Goal: Go to known website: Access a specific website the user already knows

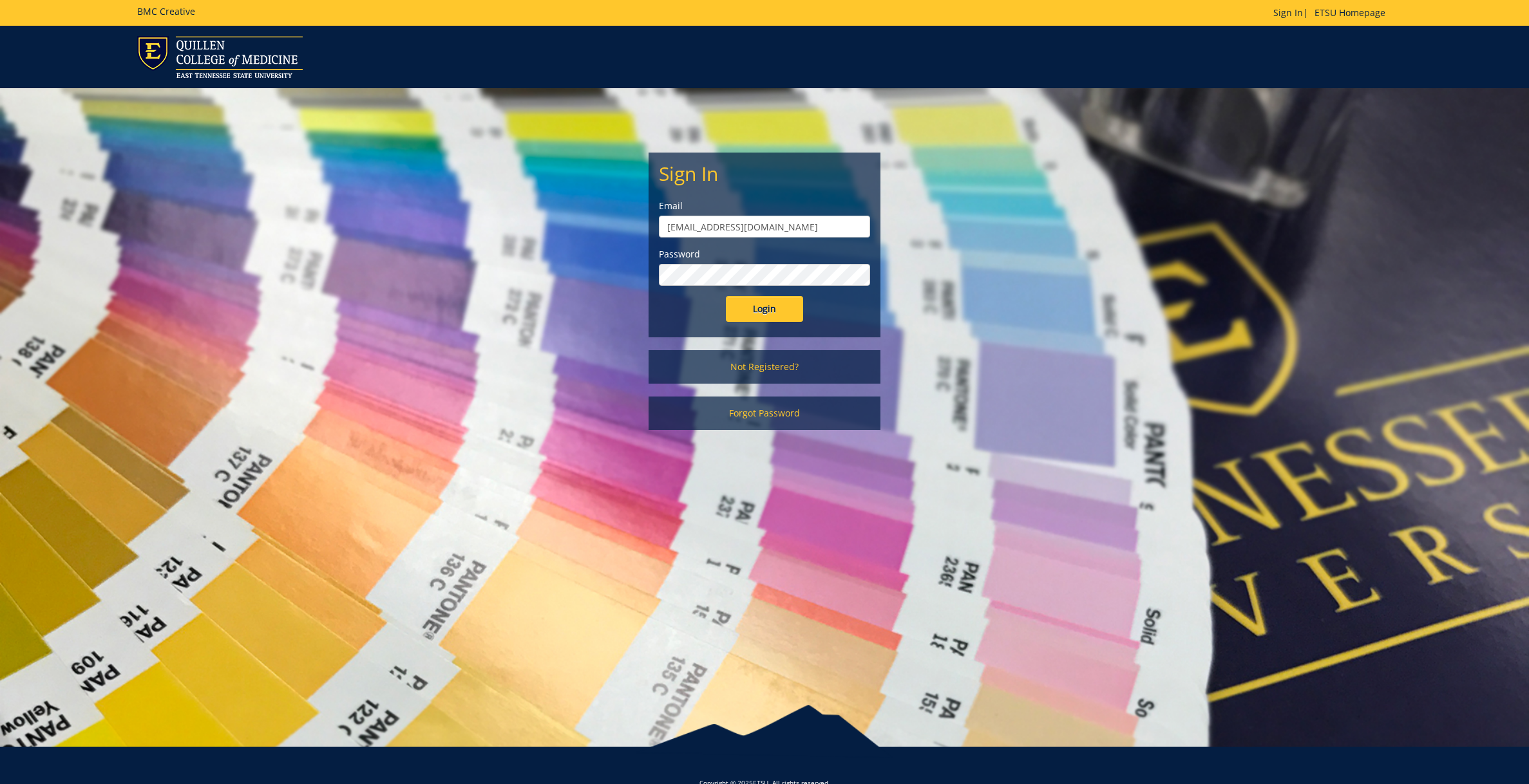
drag, startPoint x: 801, startPoint y: 229, endPoint x: 573, endPoint y: 212, distance: 228.6
click at [573, 212] on div "Sign In Email [EMAIL_ADDRESS][DOMAIN_NAME] Password Login Not Registered? Forgo…" at bounding box center [764, 266] width 753 height 355
type input "[EMAIL_ADDRESS][DOMAIN_NAME]"
click at [525, 265] on div "Sign In Email [EMAIL_ADDRESS][DOMAIN_NAME] Password Login Not Registered? Forgo…" at bounding box center [764, 266] width 753 height 355
click at [726, 296] on input "Login" at bounding box center [764, 309] width 77 height 26
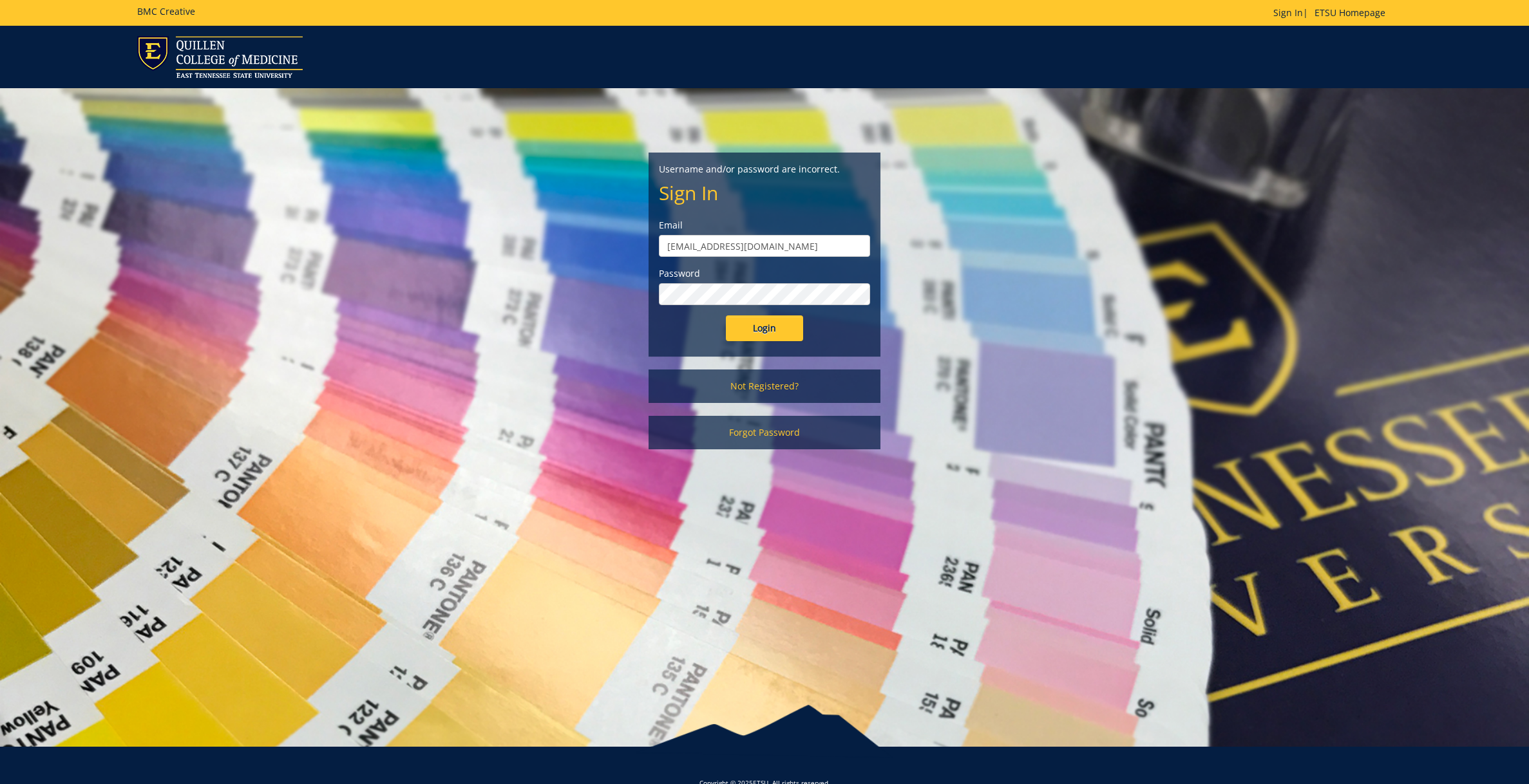
click at [619, 285] on div "Username and/or password are incorrect. Sign In Email carrollmo@etsu.edu Passwo…" at bounding box center [764, 275] width 753 height 374
click at [726, 315] on input "Login" at bounding box center [764, 328] width 77 height 26
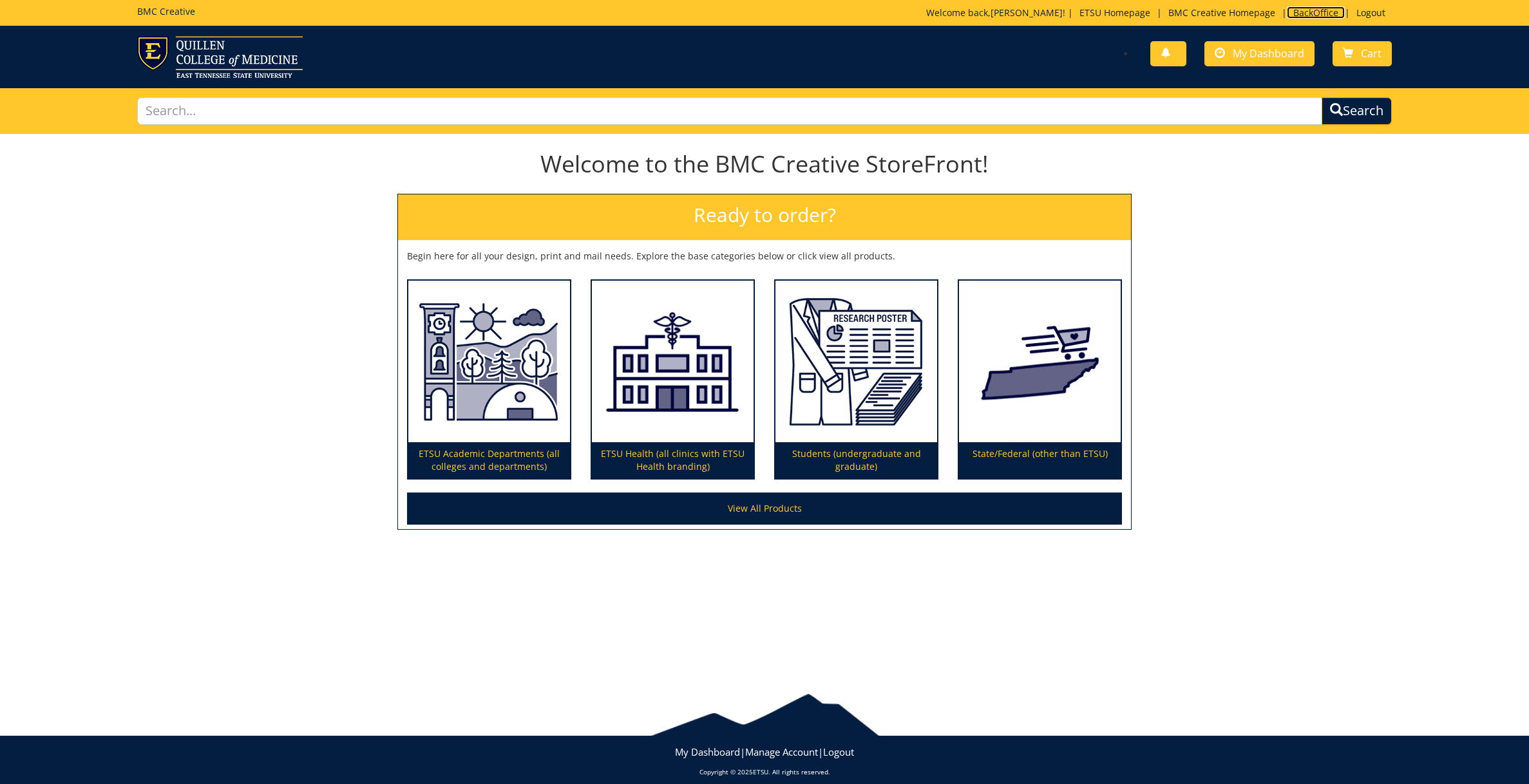
click at [1317, 15] on link "BackOffice" at bounding box center [1316, 13] width 58 height 12
